Goal: Information Seeking & Learning: Learn about a topic

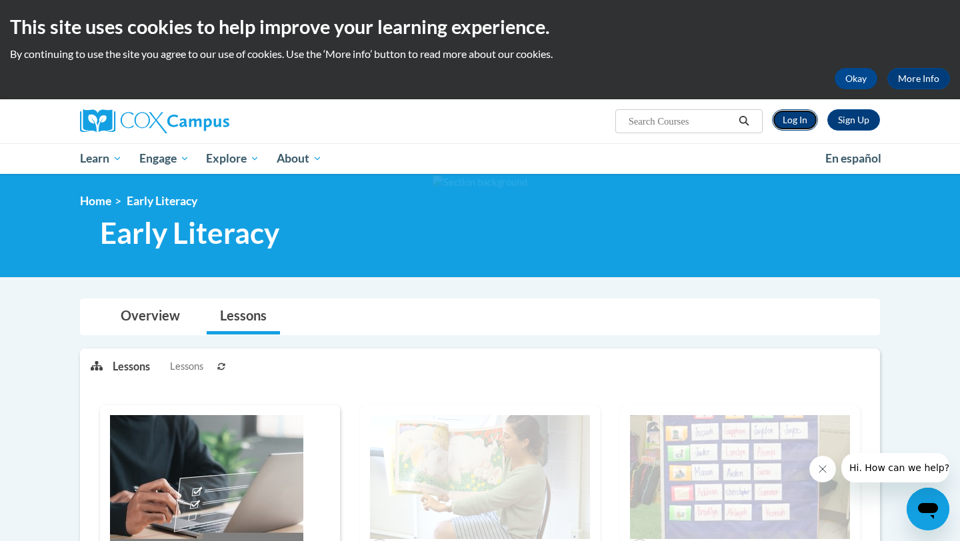
click at [787, 122] on link "Log In" at bounding box center [795, 119] width 46 height 21
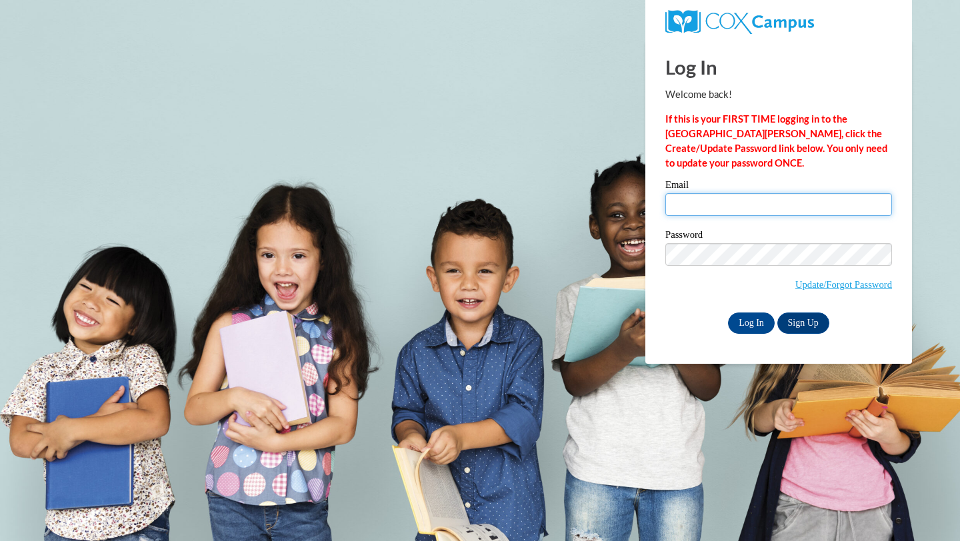
click at [797, 204] on input "Email" at bounding box center [778, 204] width 227 height 23
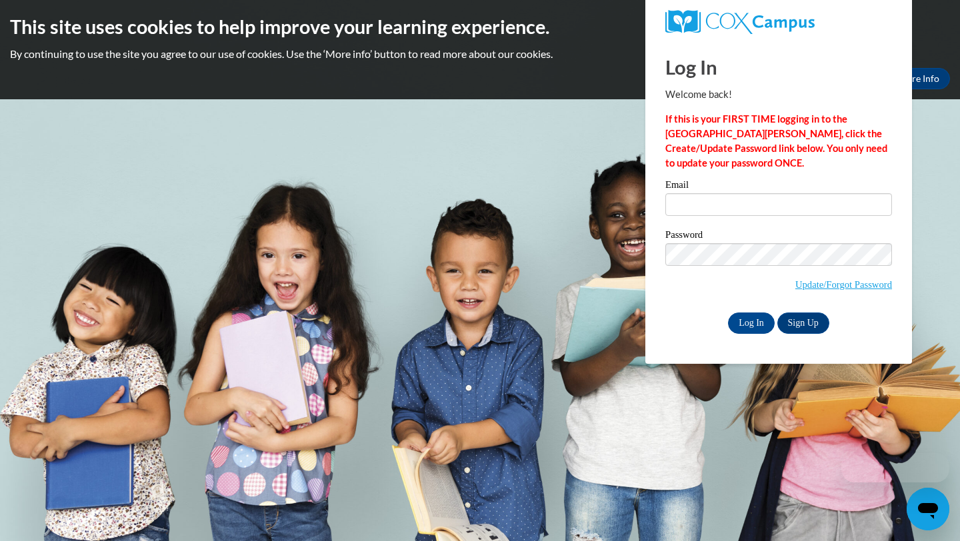
click at [799, 229] on div "Email Password Update/Forgot Password Log In Sign Up OR" at bounding box center [778, 256] width 227 height 153
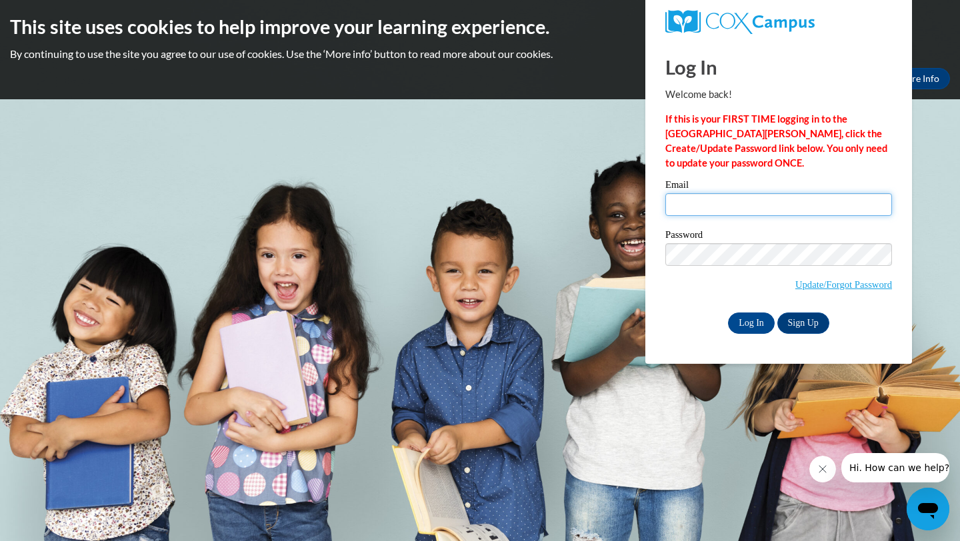
click at [795, 200] on input "Email" at bounding box center [778, 204] width 227 height 23
type input "b"
click at [681, 197] on input "Email" at bounding box center [778, 204] width 227 height 23
type input "miklab@prescott.k12.wi.us"
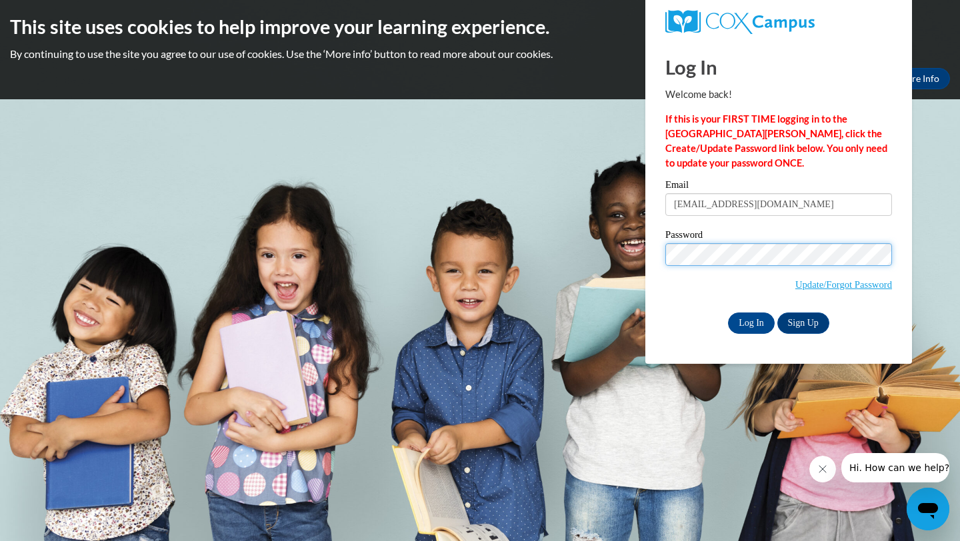
click at [728, 313] on input "Log In" at bounding box center [751, 323] width 47 height 21
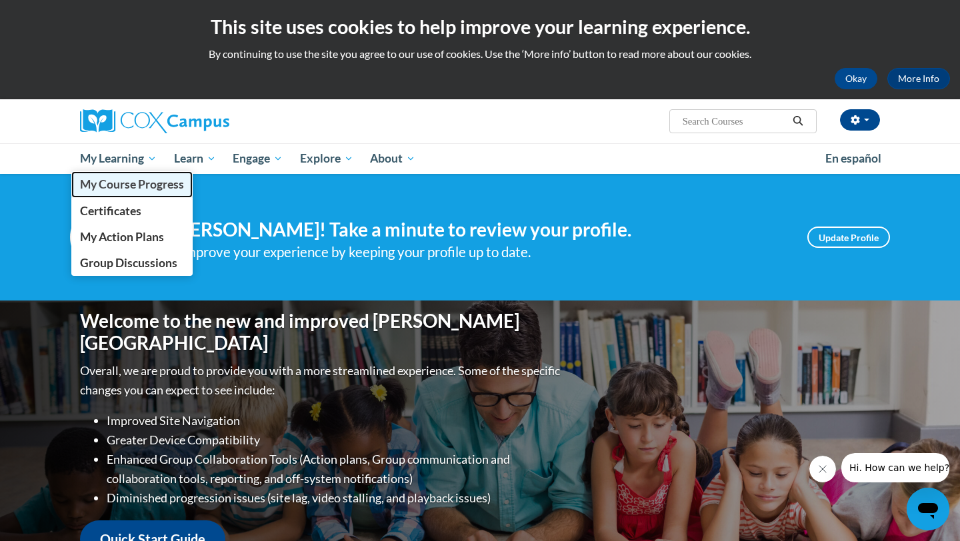
click at [131, 179] on span "My Course Progress" at bounding box center [132, 184] width 104 height 14
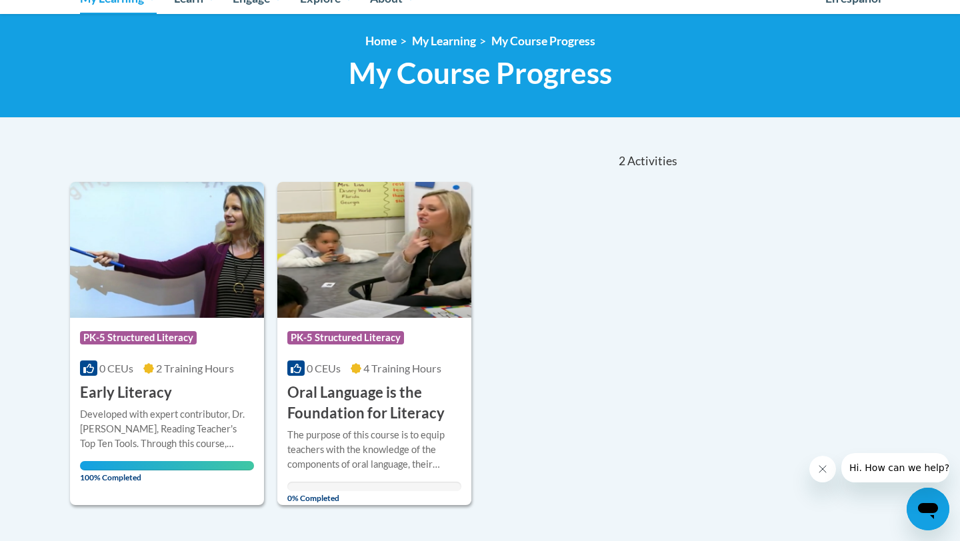
scroll to position [159, 0]
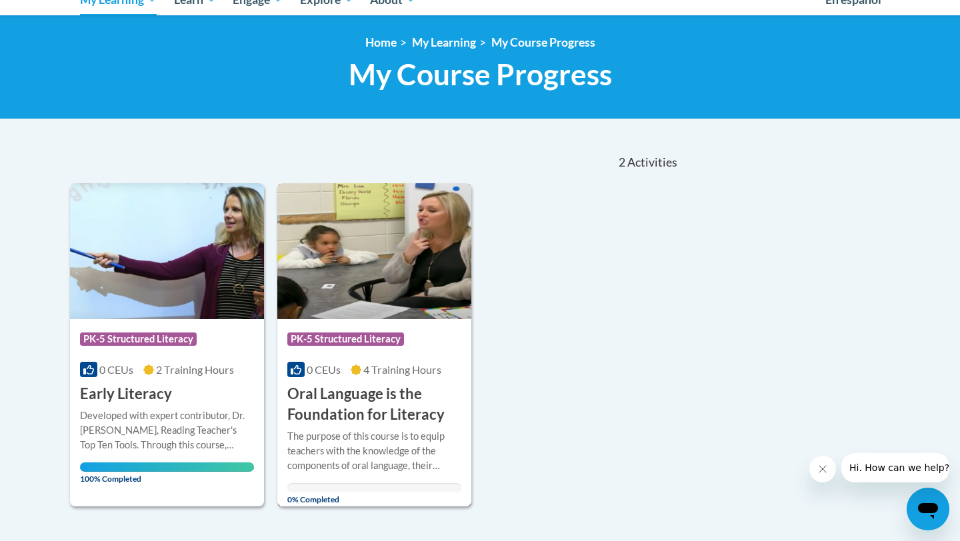
click at [396, 346] on span "PK-5 Structured Literacy" at bounding box center [347, 341] width 120 height 17
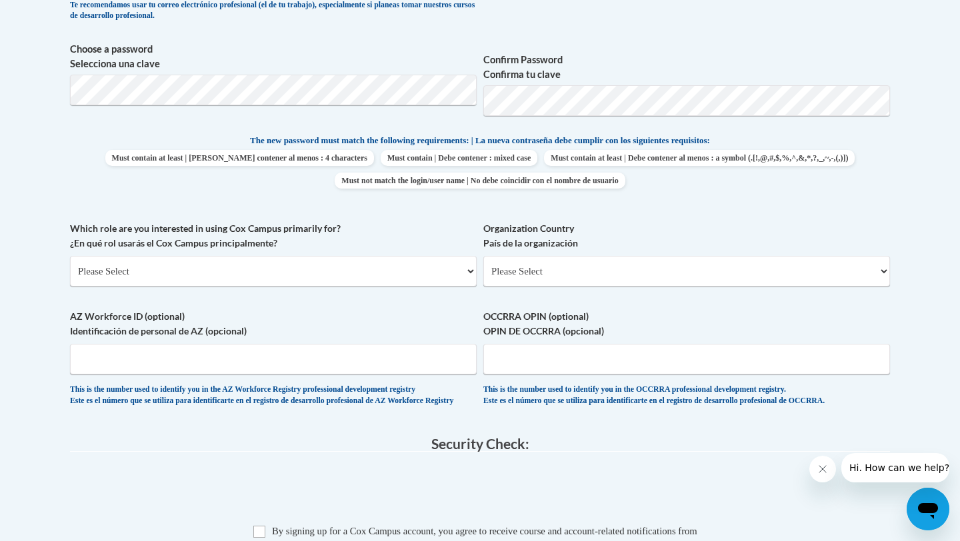
scroll to position [635, 0]
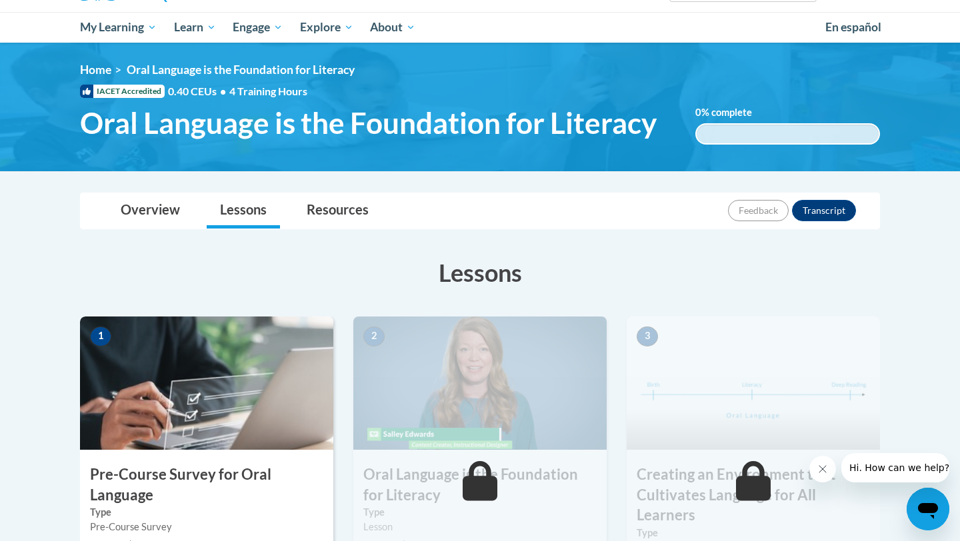
scroll to position [135, 0]
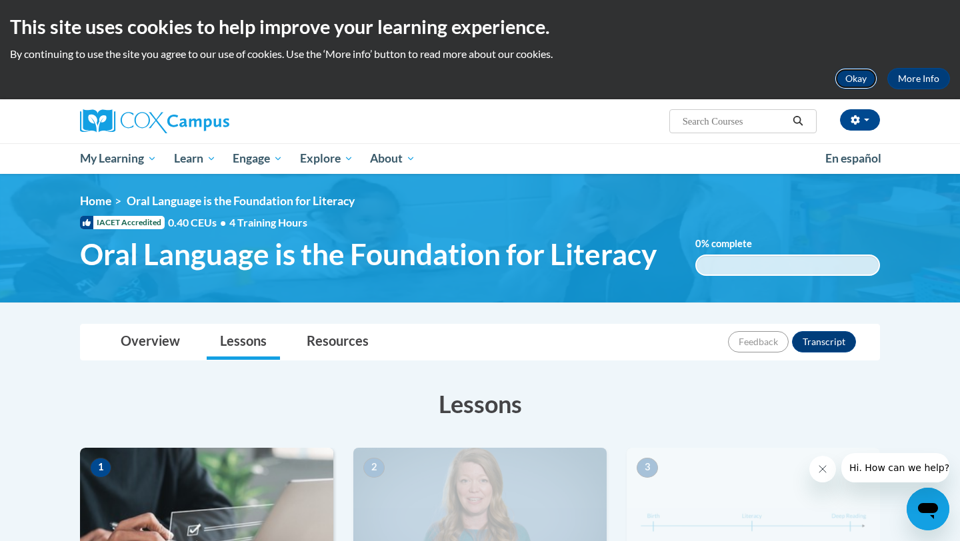
click at [865, 77] on button "Okay" at bounding box center [856, 78] width 43 height 21
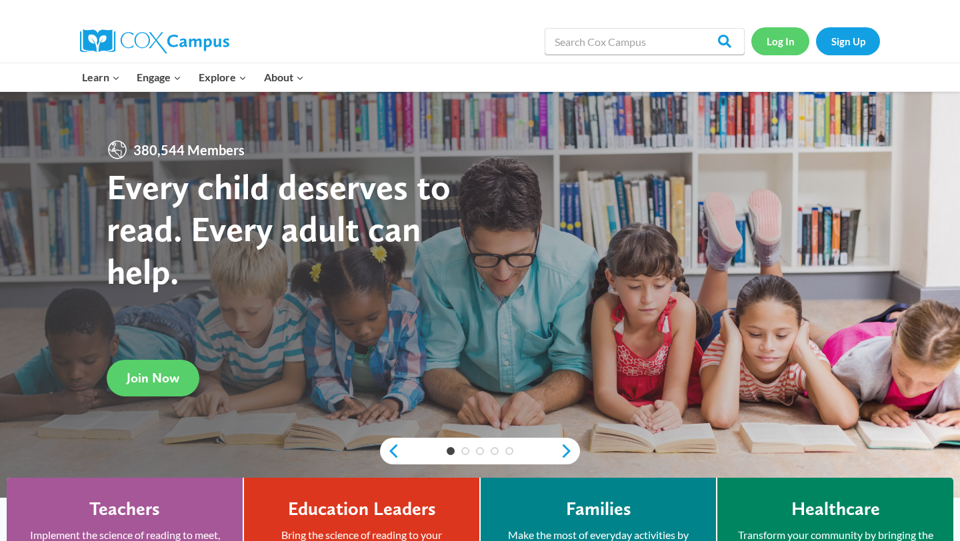
click at [786, 43] on link "Log In" at bounding box center [780, 40] width 58 height 27
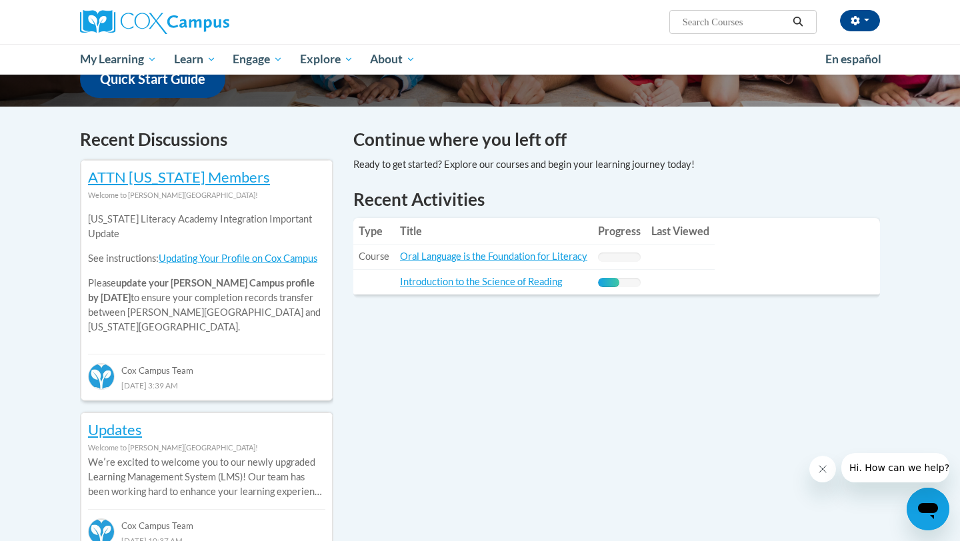
scroll to position [362, 0]
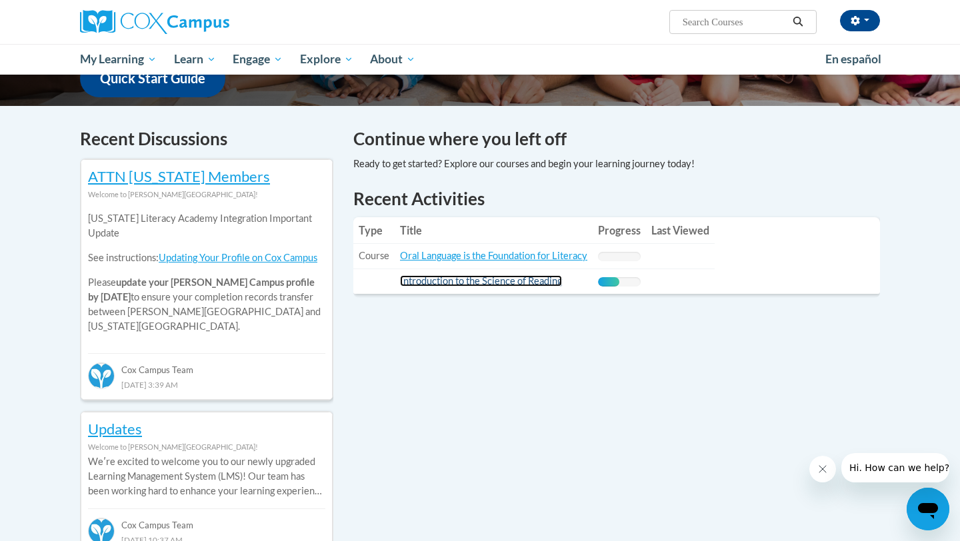
click at [519, 281] on link "Introduction to the Science of Reading" at bounding box center [481, 280] width 162 height 11
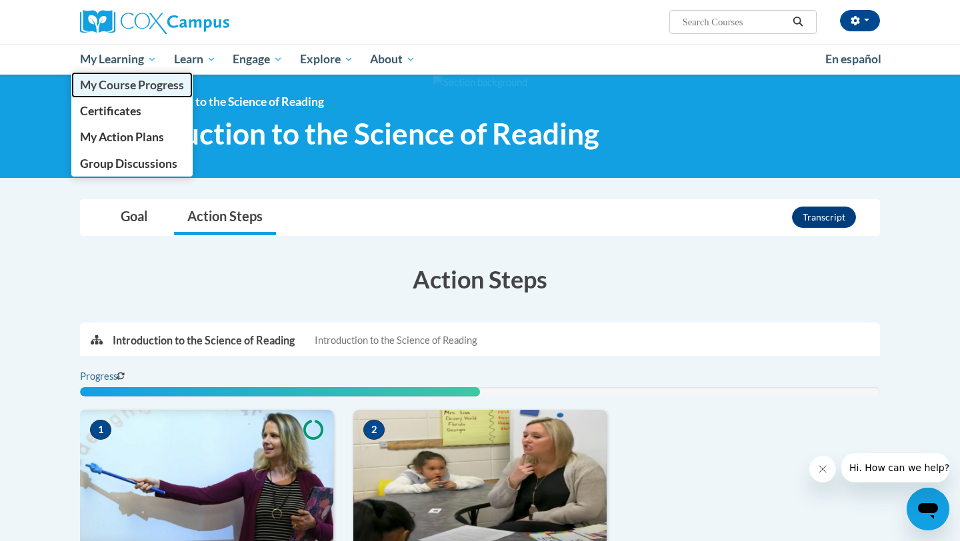
click at [129, 87] on span "My Course Progress" at bounding box center [132, 85] width 104 height 14
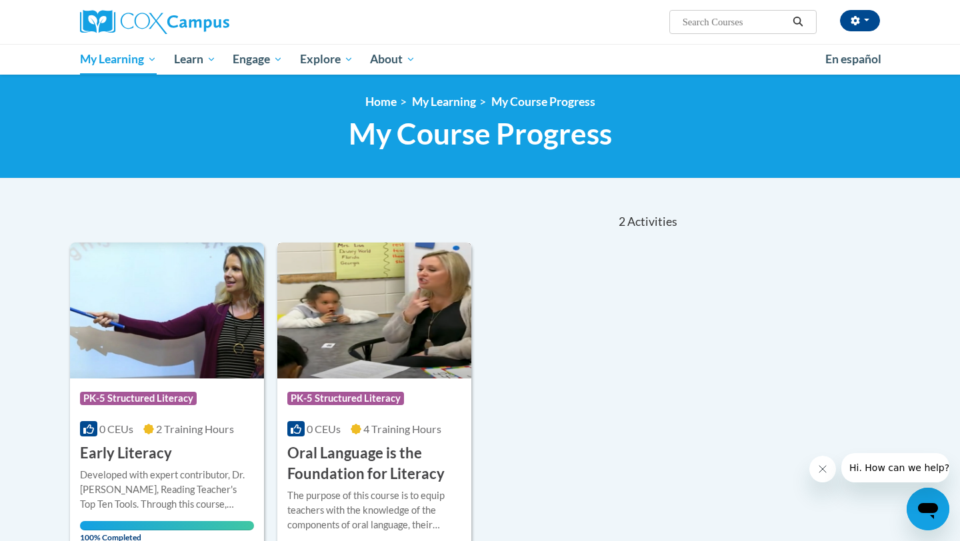
click at [393, 365] on img at bounding box center [374, 311] width 194 height 136
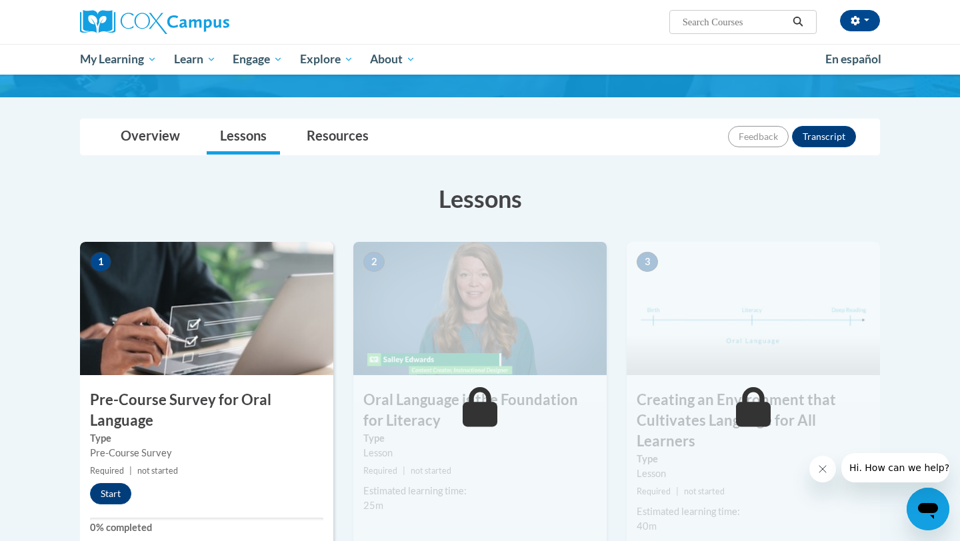
scroll to position [113, 0]
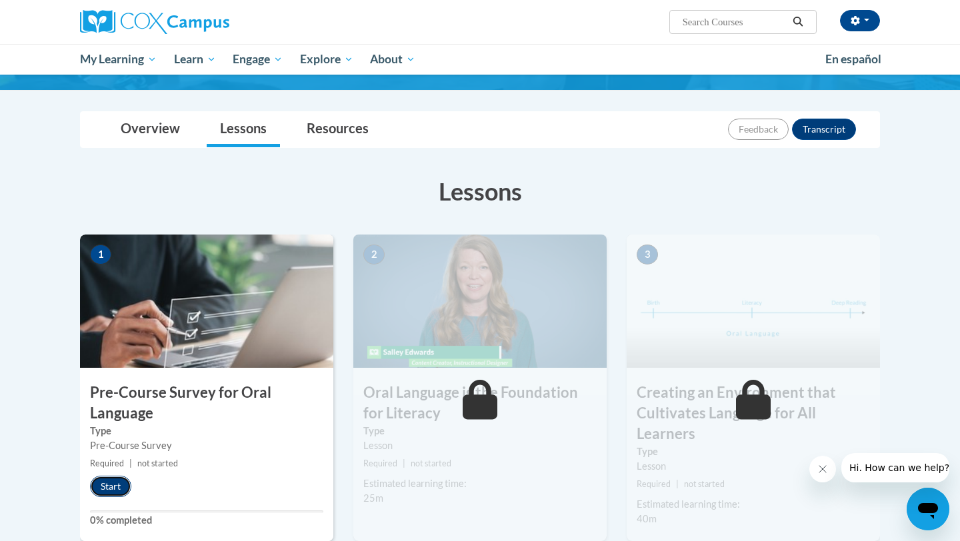
click at [119, 484] on button "Start" at bounding box center [110, 486] width 41 height 21
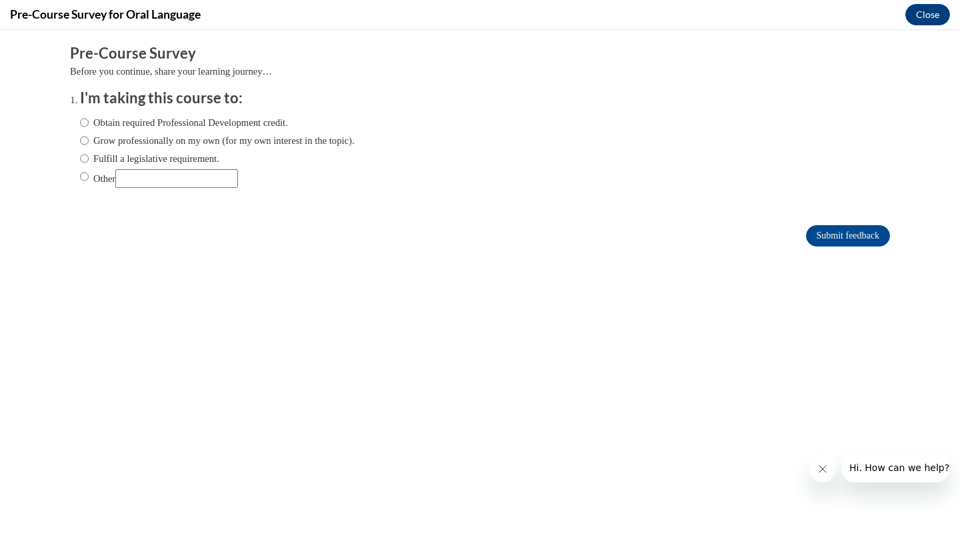
scroll to position [0, 0]
click at [217, 156] on label "Fulfill a legislative requirement." at bounding box center [149, 158] width 139 height 15
click at [89, 156] on input "Fulfill a legislative requirement." at bounding box center [84, 158] width 9 height 15
radio input "true"
click at [816, 237] on input "Submit feedback" at bounding box center [848, 235] width 84 height 21
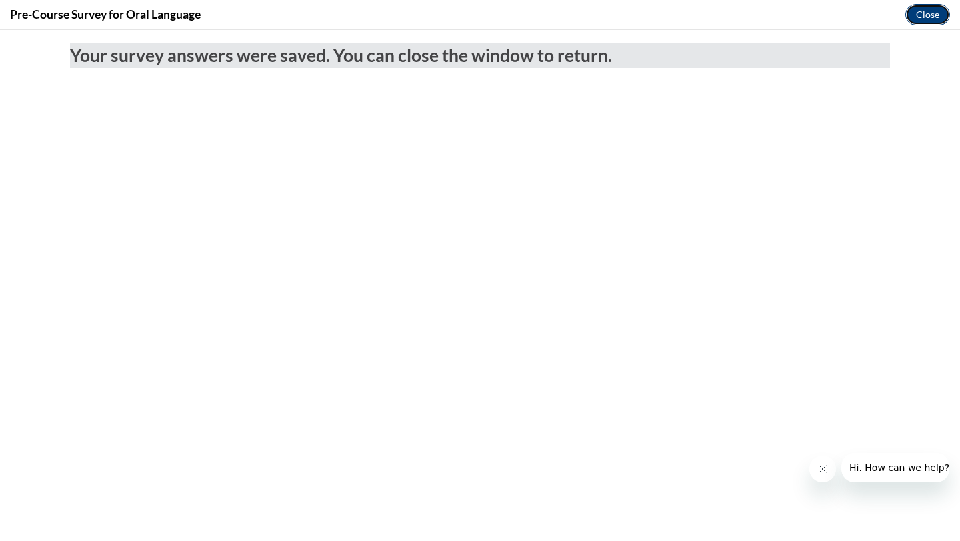
click at [923, 17] on button "Close" at bounding box center [927, 14] width 45 height 21
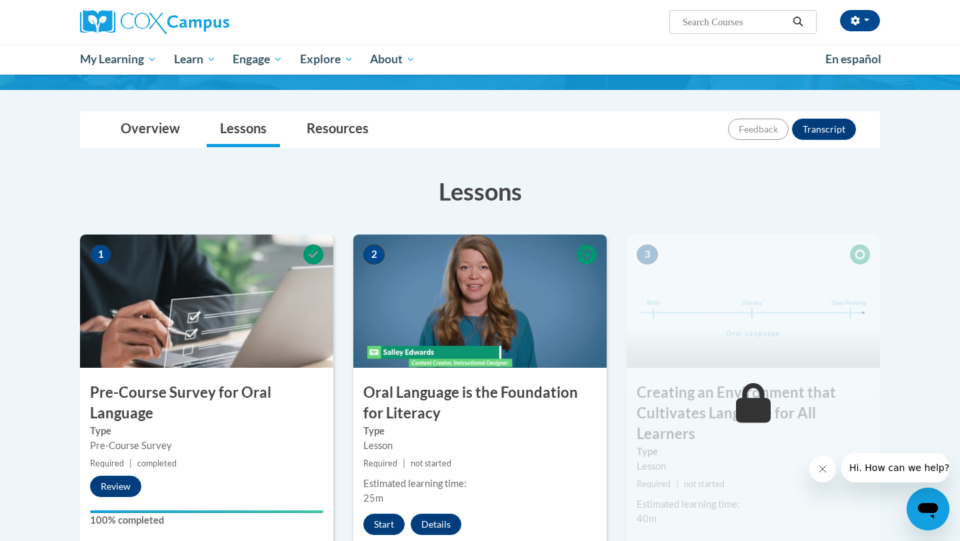
click at [503, 310] on img at bounding box center [479, 301] width 253 height 133
click at [383, 519] on button "Start" at bounding box center [383, 524] width 41 height 21
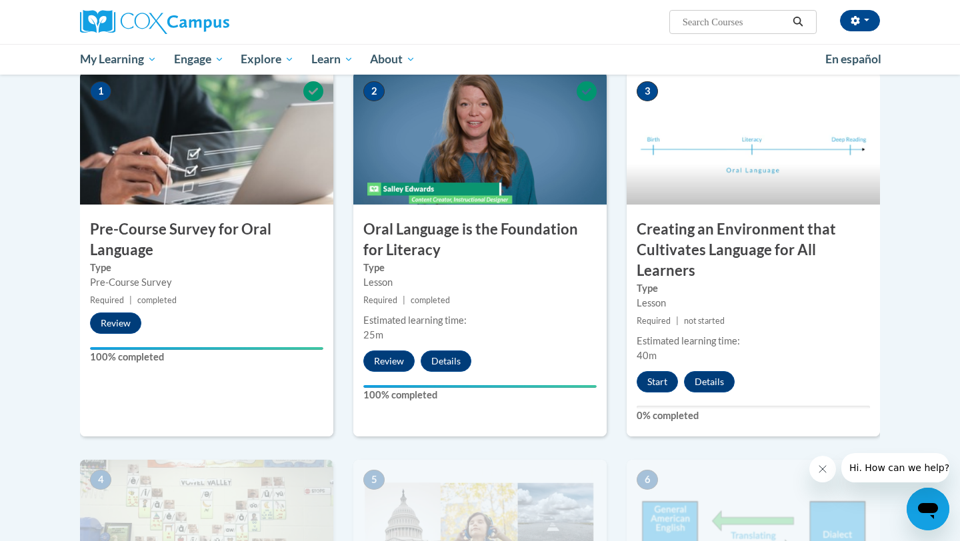
scroll to position [278, 0]
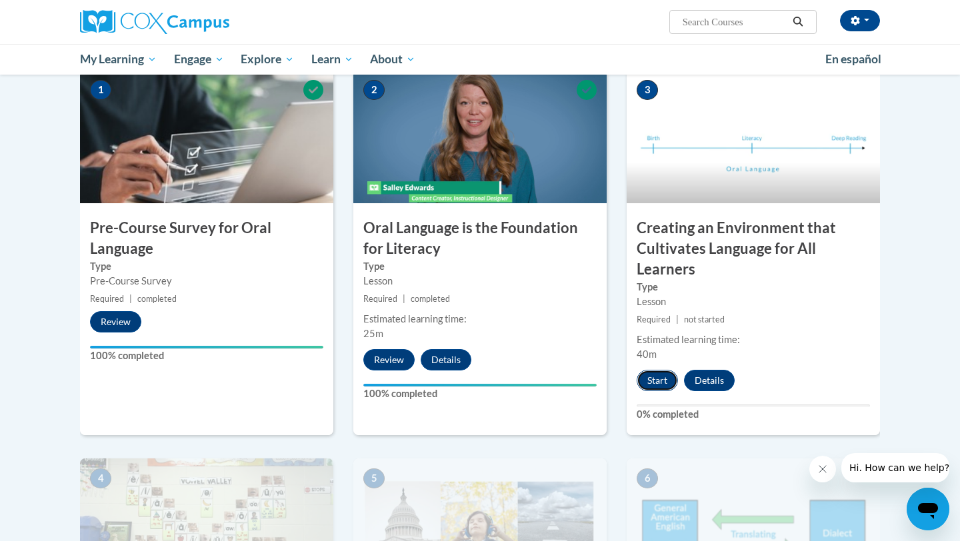
click at [649, 379] on button "Start" at bounding box center [657, 380] width 41 height 21
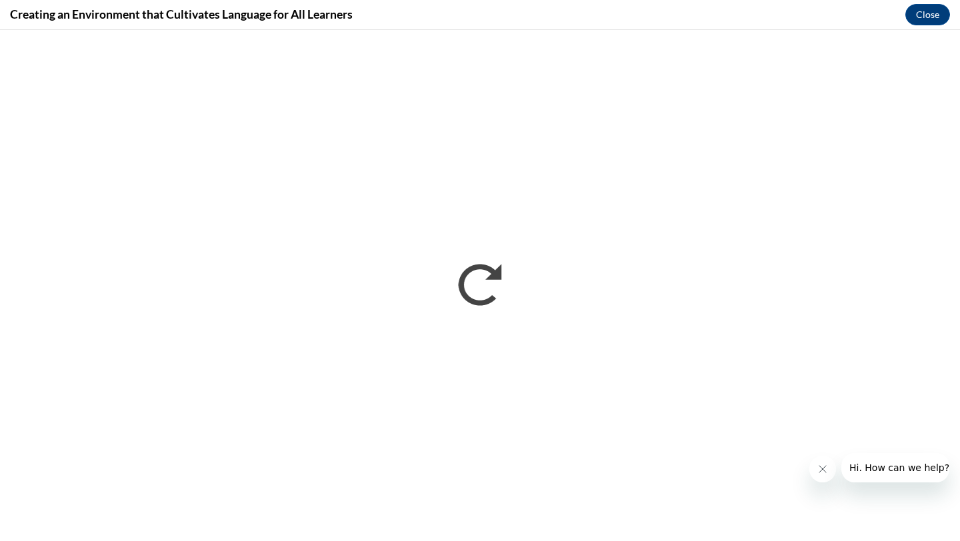
scroll to position [0, 0]
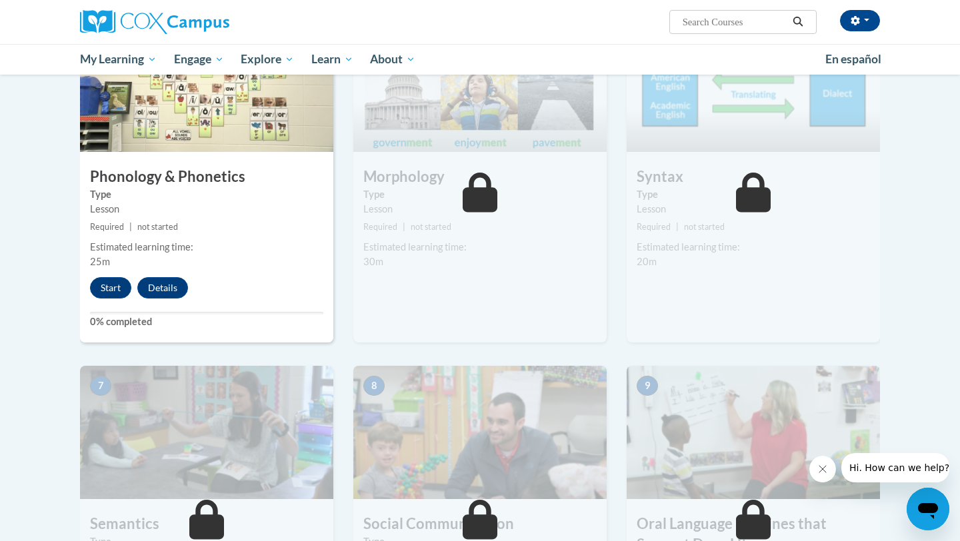
scroll to position [717, 0]
click at [113, 289] on button "Start" at bounding box center [110, 288] width 41 height 21
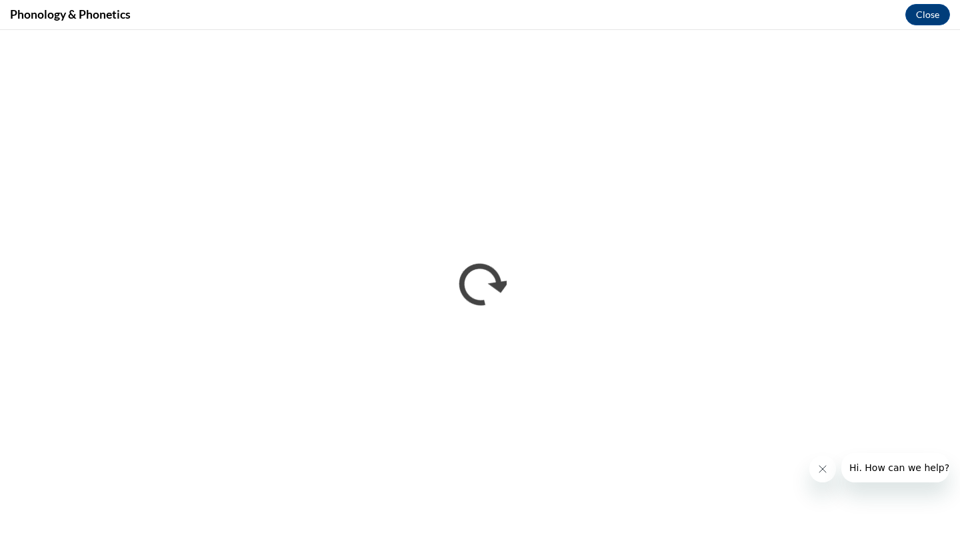
scroll to position [0, 0]
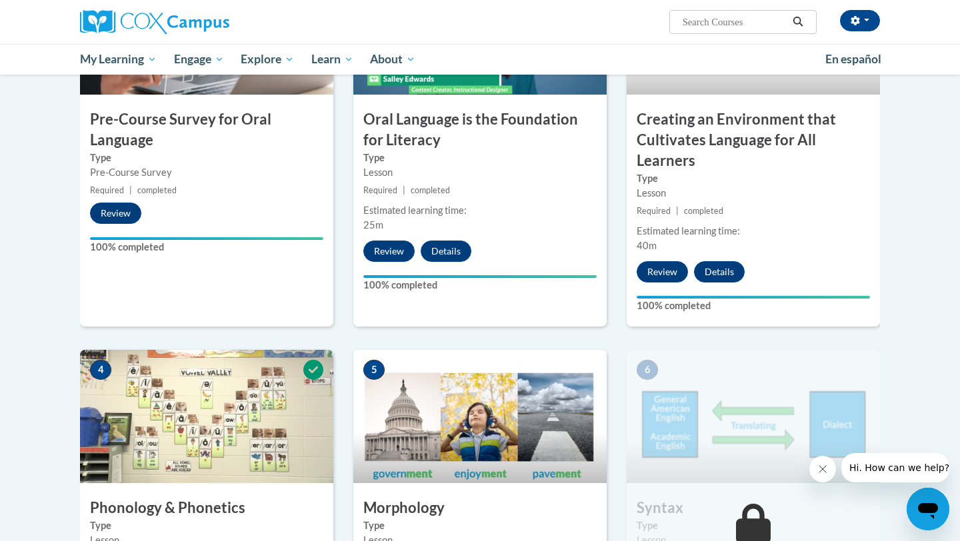
scroll to position [383, 0]
